Goal: Information Seeking & Learning: Learn about a topic

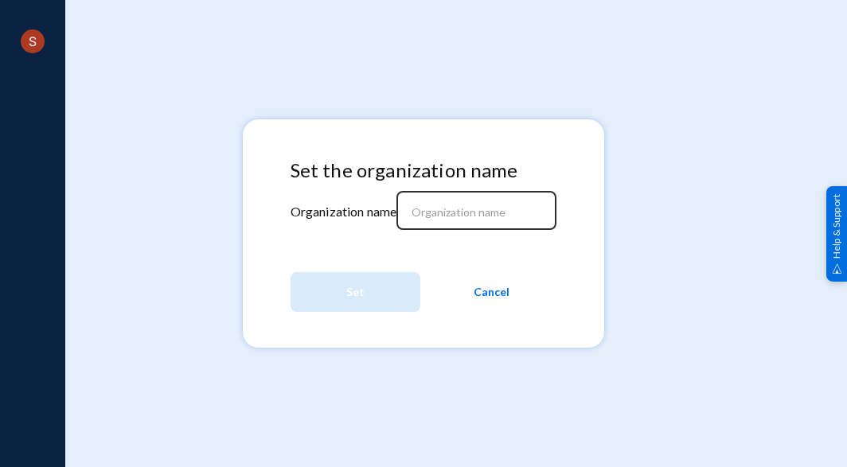
click at [460, 216] on input at bounding box center [480, 212] width 137 height 14
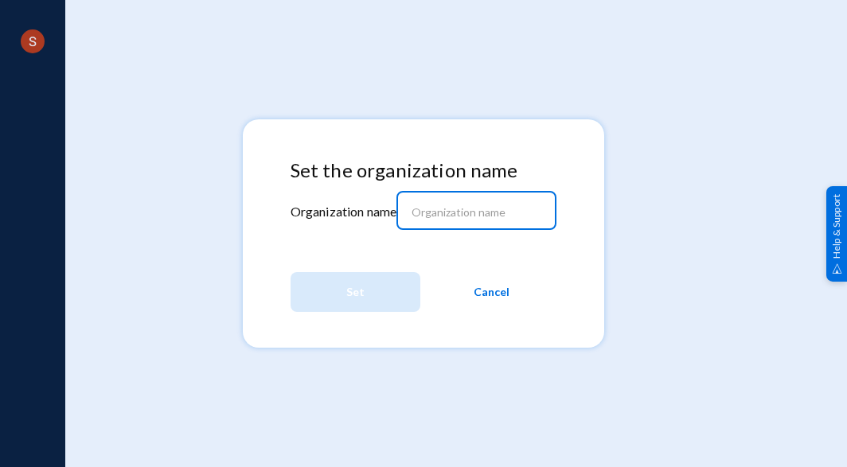
click at [449, 216] on input at bounding box center [480, 212] width 137 height 14
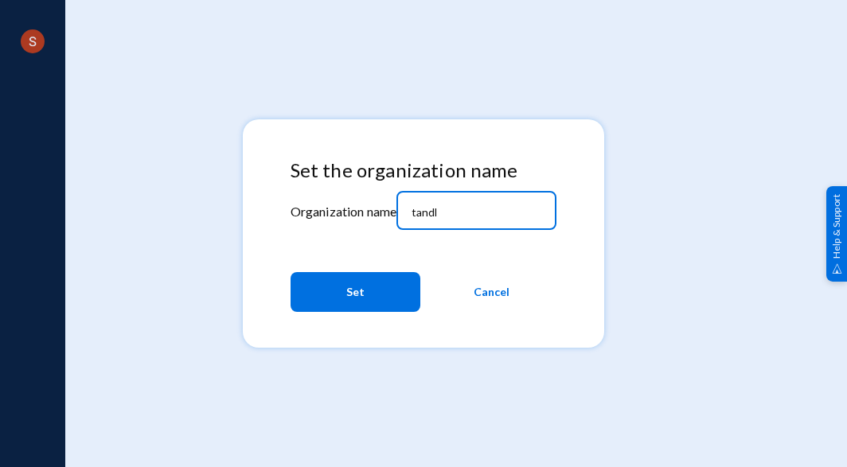
type input "tandl"
click at [362, 295] on span "Set" at bounding box center [355, 292] width 18 height 29
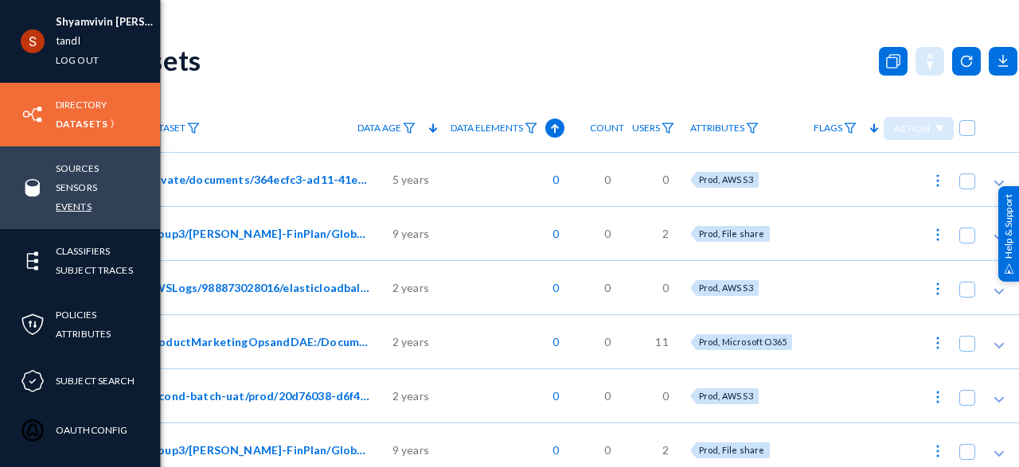
click at [79, 209] on link "Events" at bounding box center [74, 206] width 36 height 18
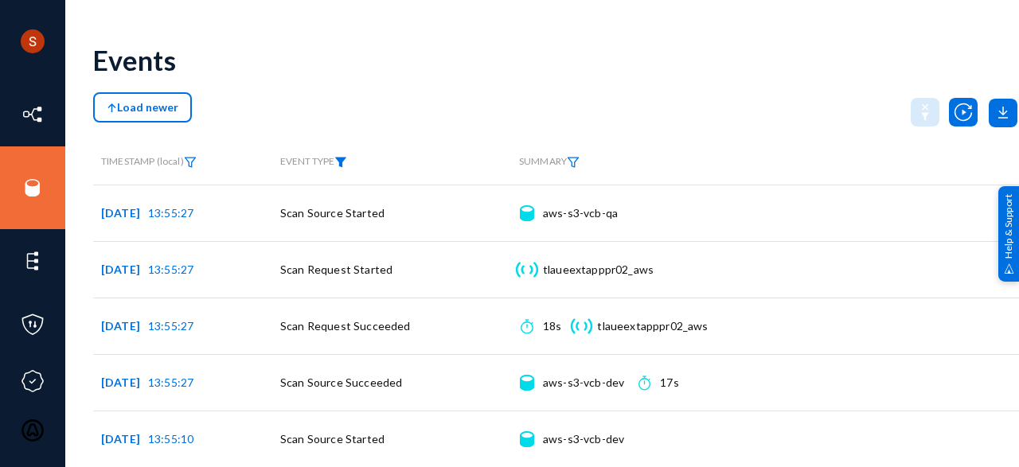
click at [346, 166] on img at bounding box center [340, 162] width 13 height 11
click at [375, 212] on span at bounding box center [357, 212] width 105 height 14
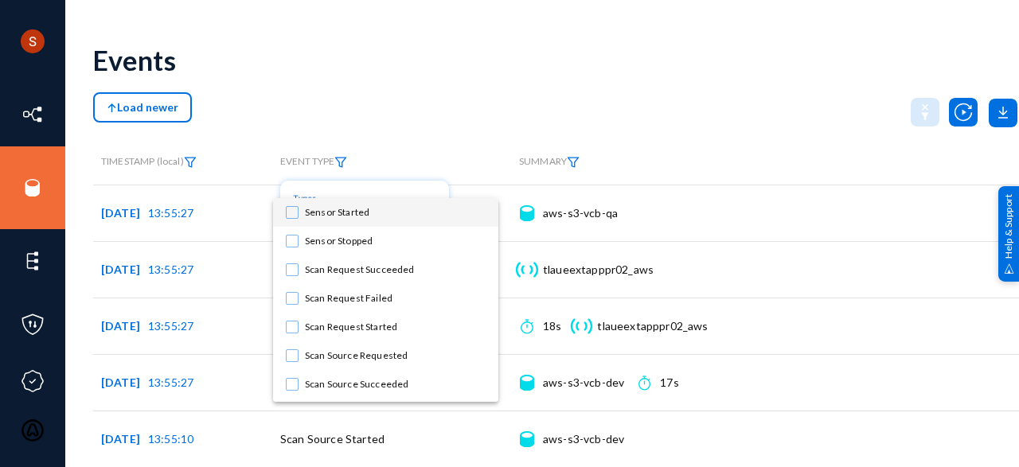
click at [291, 209] on mat-pseudo-checkbox at bounding box center [292, 212] width 13 height 13
click at [420, 122] on div at bounding box center [509, 233] width 1019 height 467
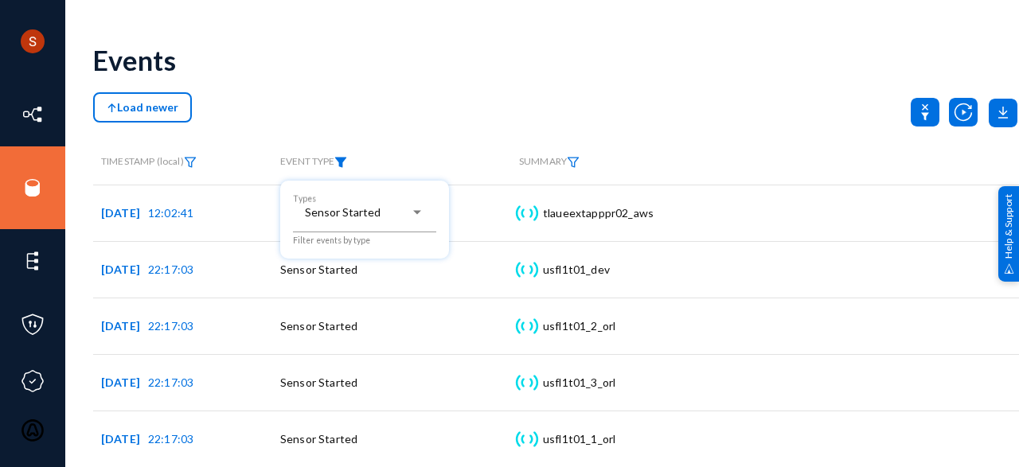
click at [496, 84] on div at bounding box center [509, 233] width 1019 height 467
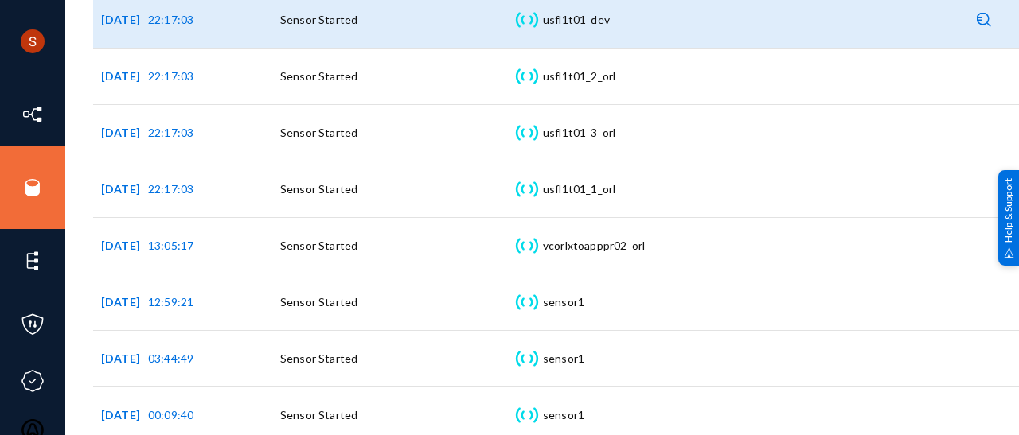
scroll to position [84, 0]
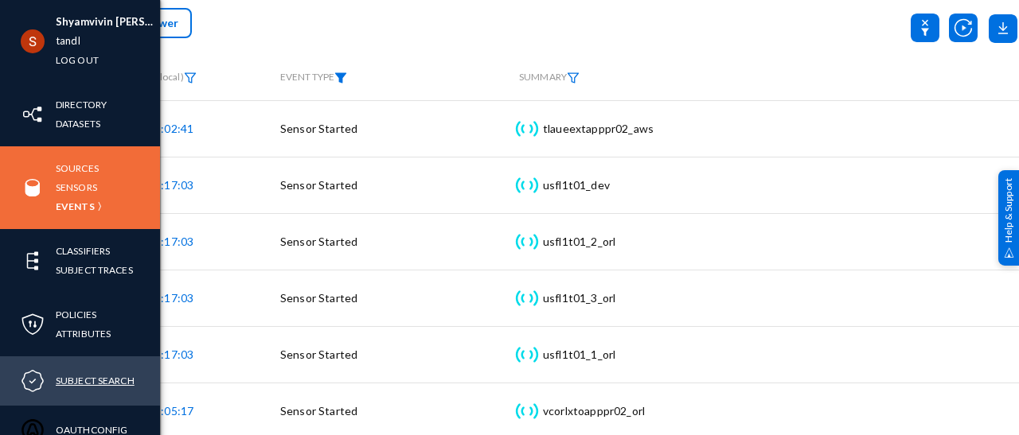
click at [94, 377] on link "Subject Search" at bounding box center [95, 381] width 79 height 18
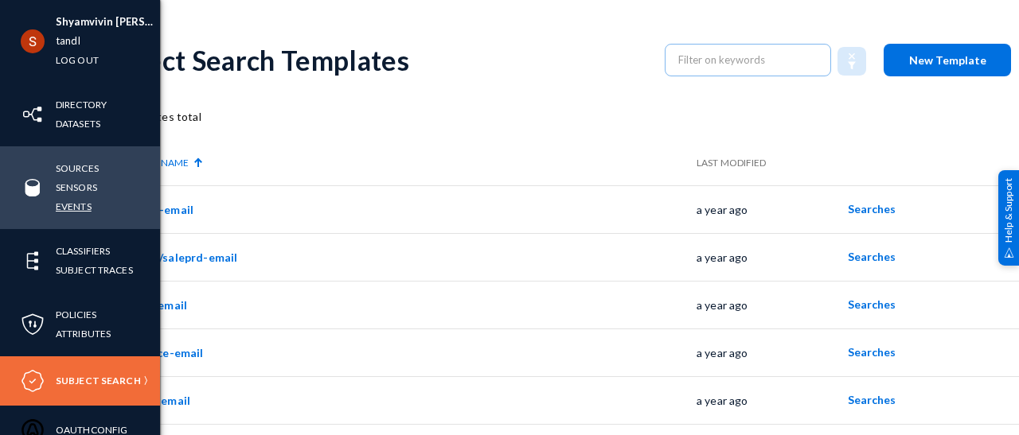
click at [74, 208] on link "Events" at bounding box center [74, 206] width 36 height 18
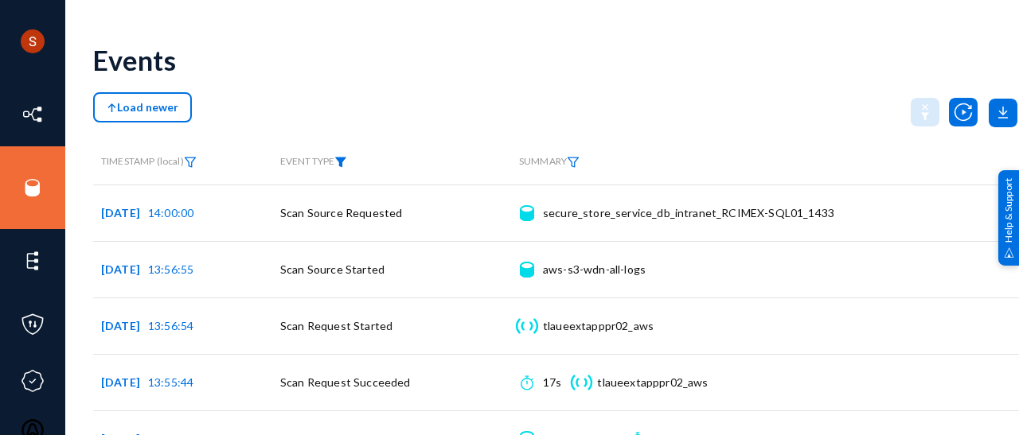
click at [342, 160] on img at bounding box center [340, 162] width 13 height 11
click at [370, 224] on mat-select at bounding box center [364, 218] width 143 height 21
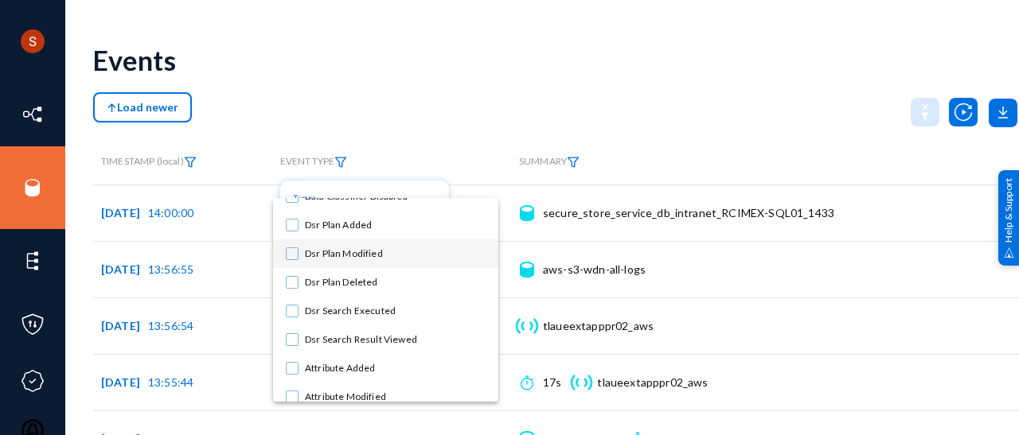
scroll to position [761, 0]
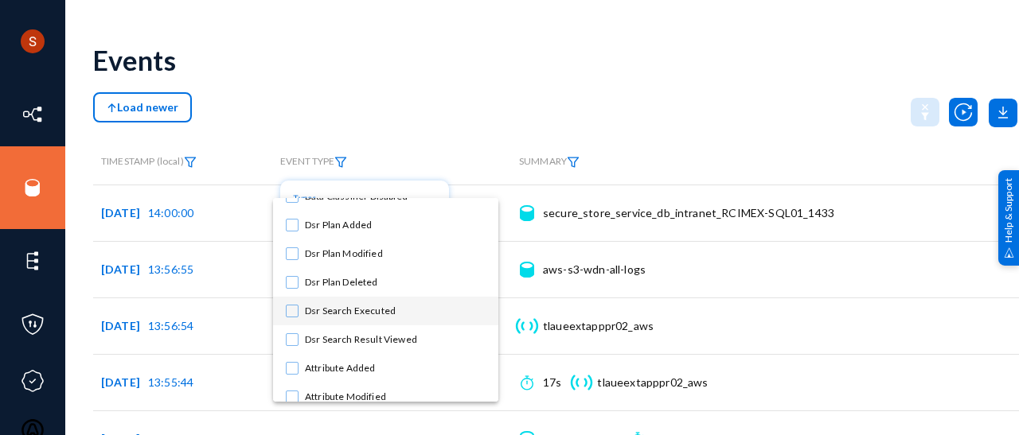
click at [289, 312] on mat-pseudo-checkbox at bounding box center [292, 311] width 13 height 13
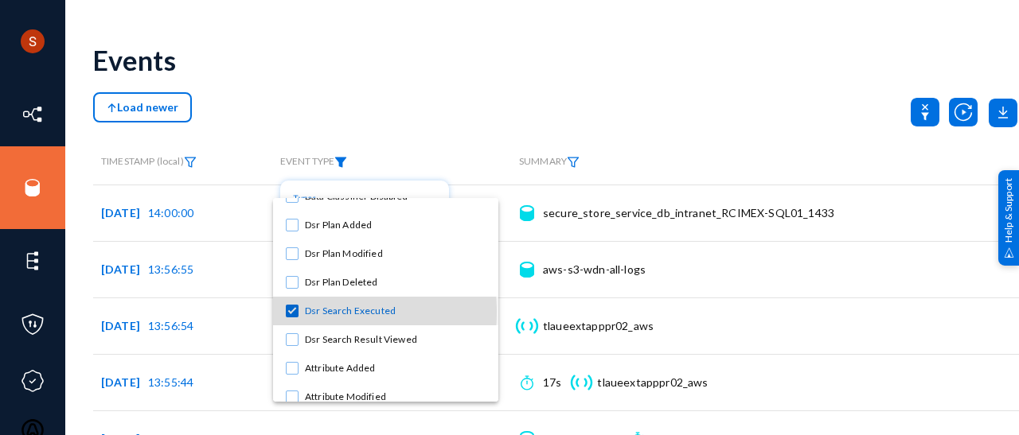
scroll to position [833, 0]
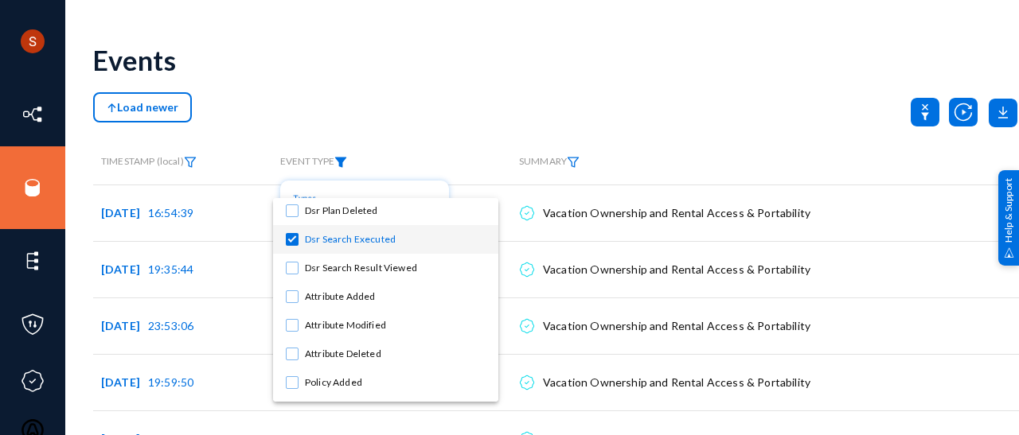
click at [475, 92] on div at bounding box center [509, 217] width 1019 height 435
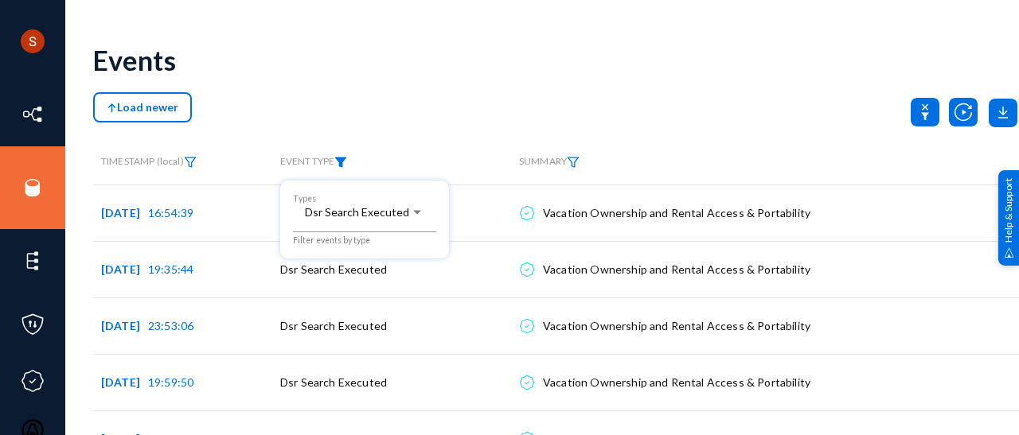
click at [458, 107] on div at bounding box center [509, 217] width 1019 height 435
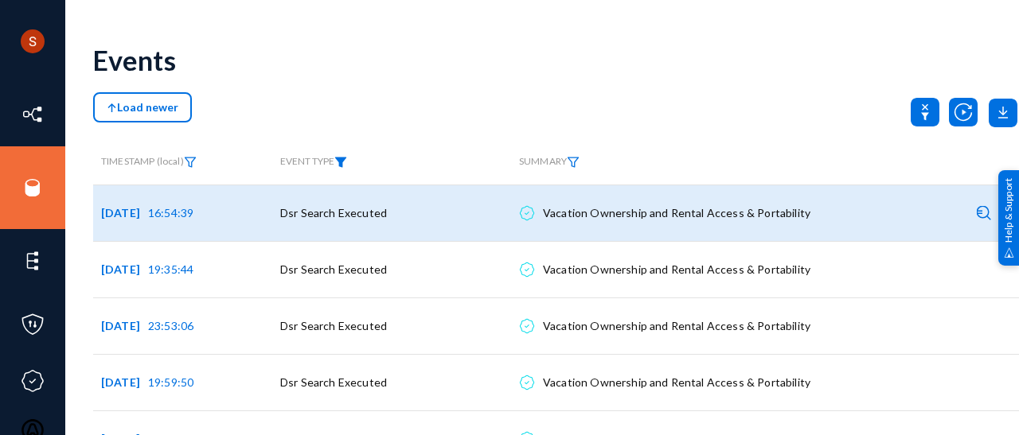
scroll to position [0, 28]
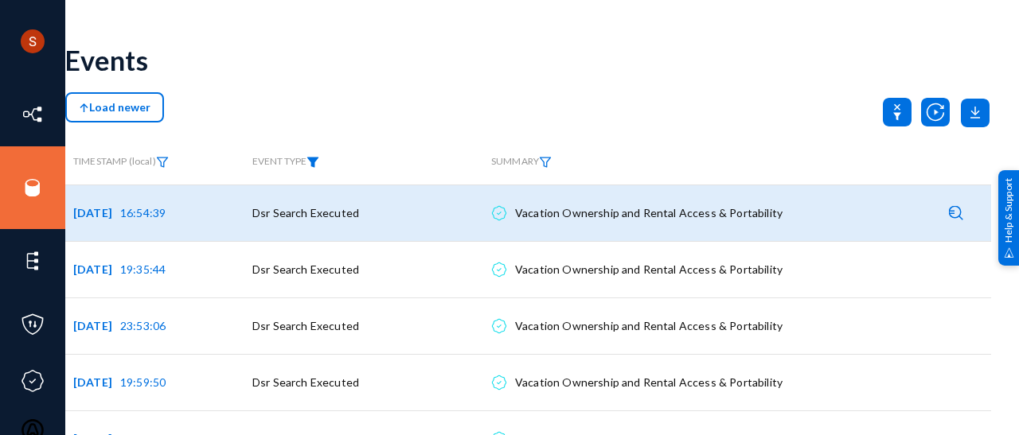
click at [954, 213] on img at bounding box center [956, 212] width 15 height 15
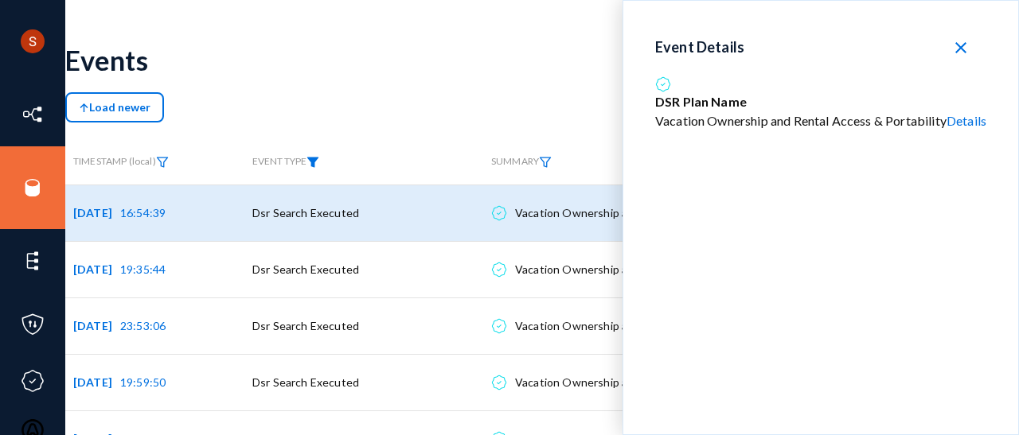
click at [974, 126] on link "Details" at bounding box center [967, 120] width 40 height 15
